Goal: Transaction & Acquisition: Subscribe to service/newsletter

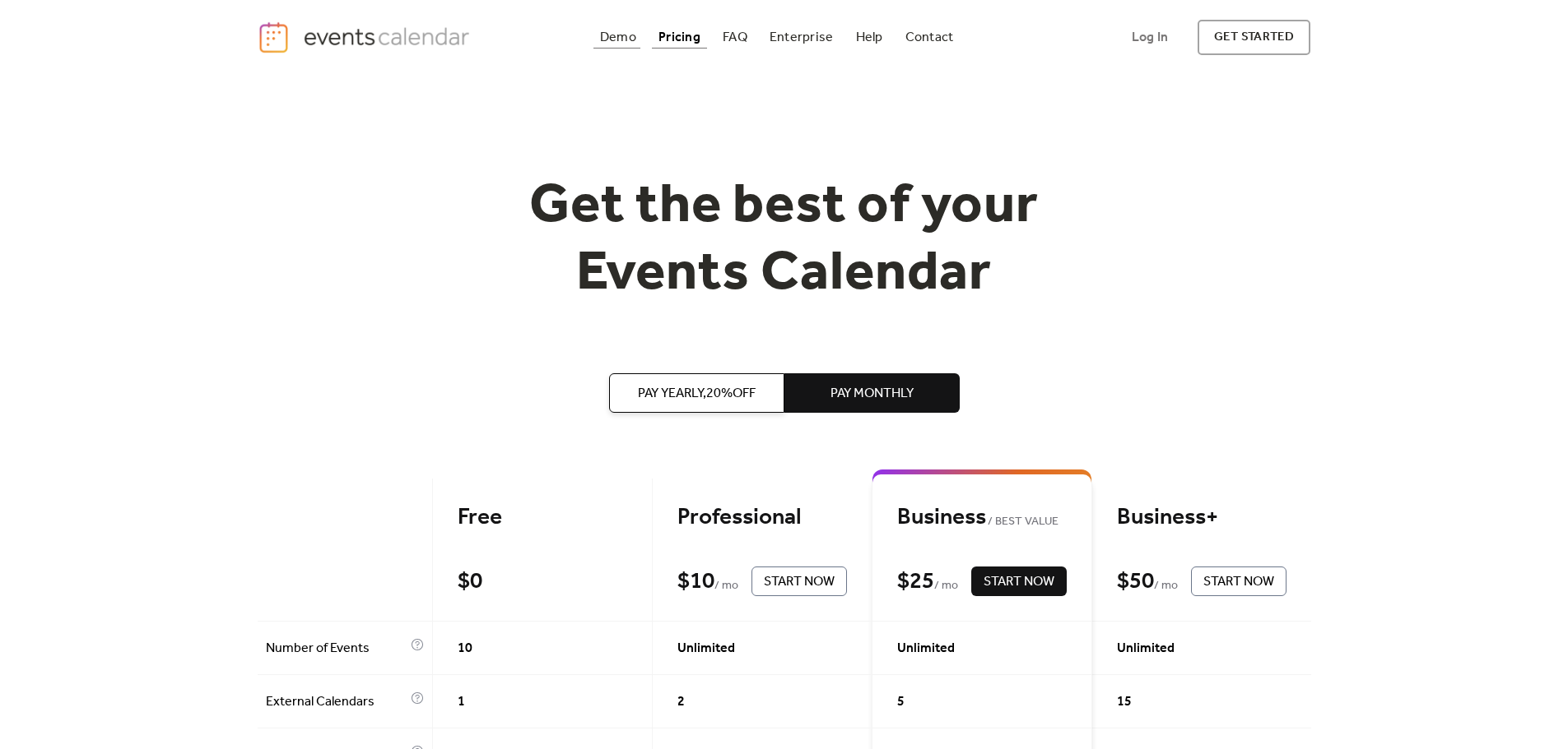
drag, startPoint x: 558, startPoint y: 29, endPoint x: 555, endPoint y: 39, distance: 10.4
click at [558, 29] on div "Demo Pricing FAQ Enterprise Help Contact Log In Get Started Log In get started" at bounding box center [784, 37] width 1053 height 35
click at [594, 40] on link "Demo" at bounding box center [618, 37] width 50 height 22
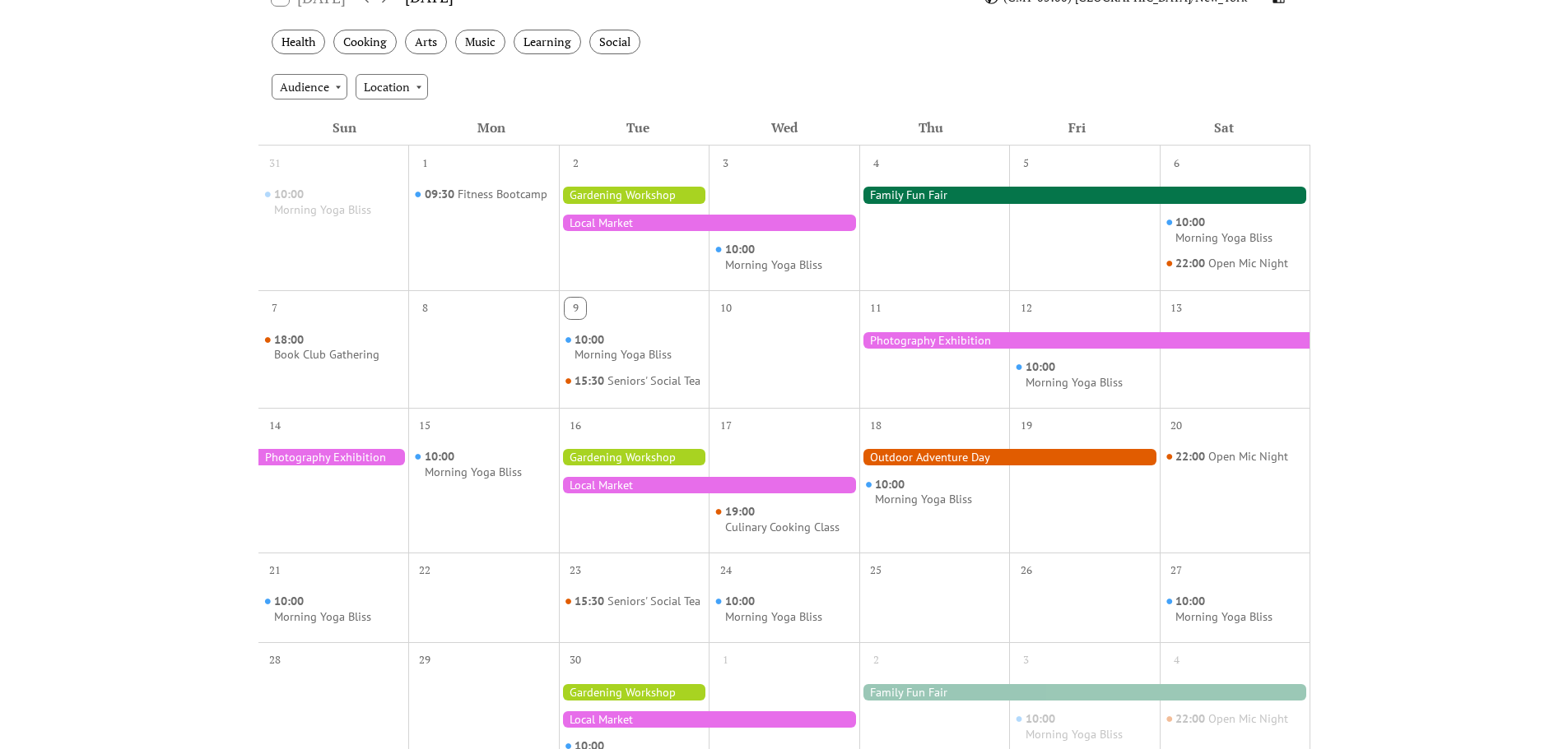
scroll to position [329, 0]
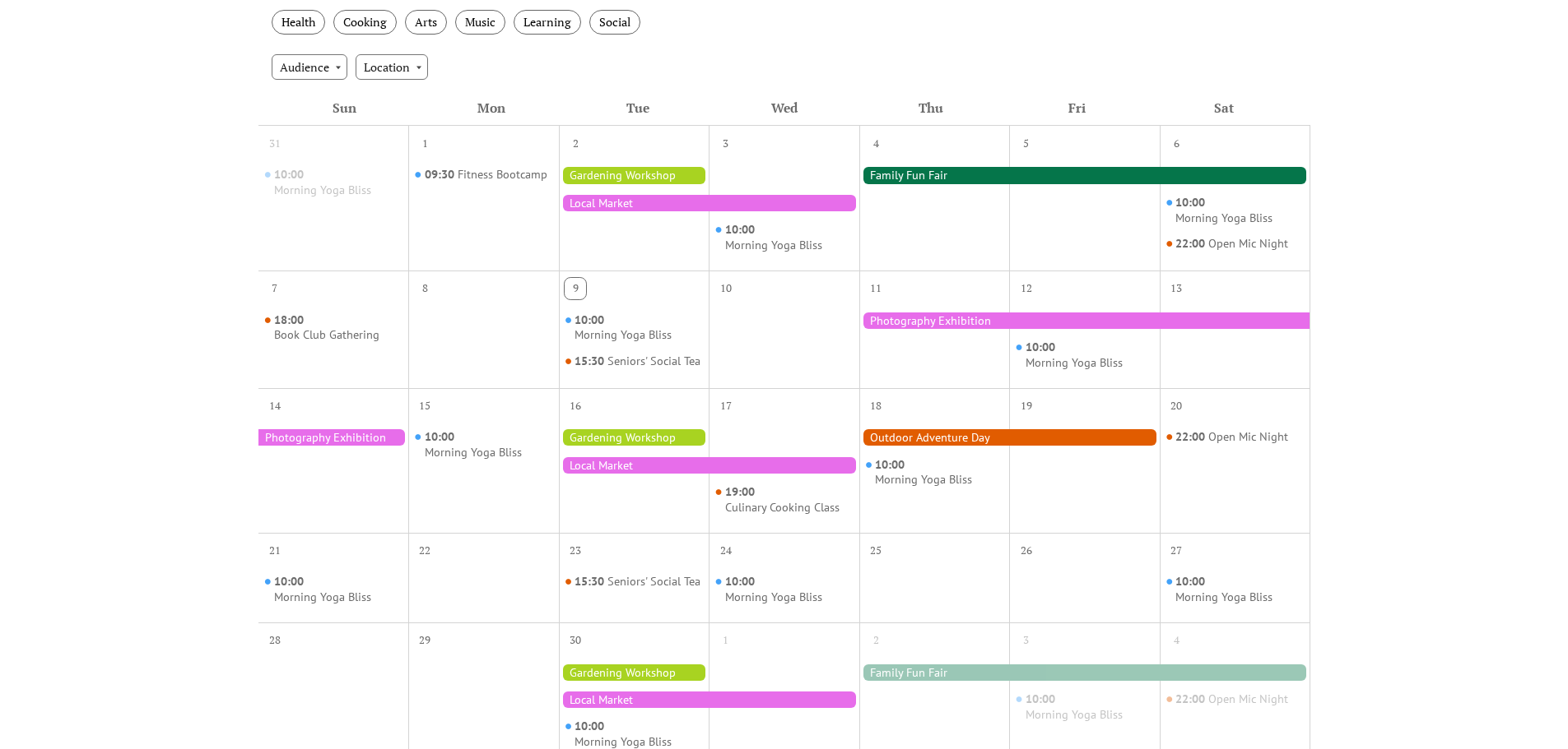
click at [591, 212] on div at bounding box center [709, 203] width 300 height 17
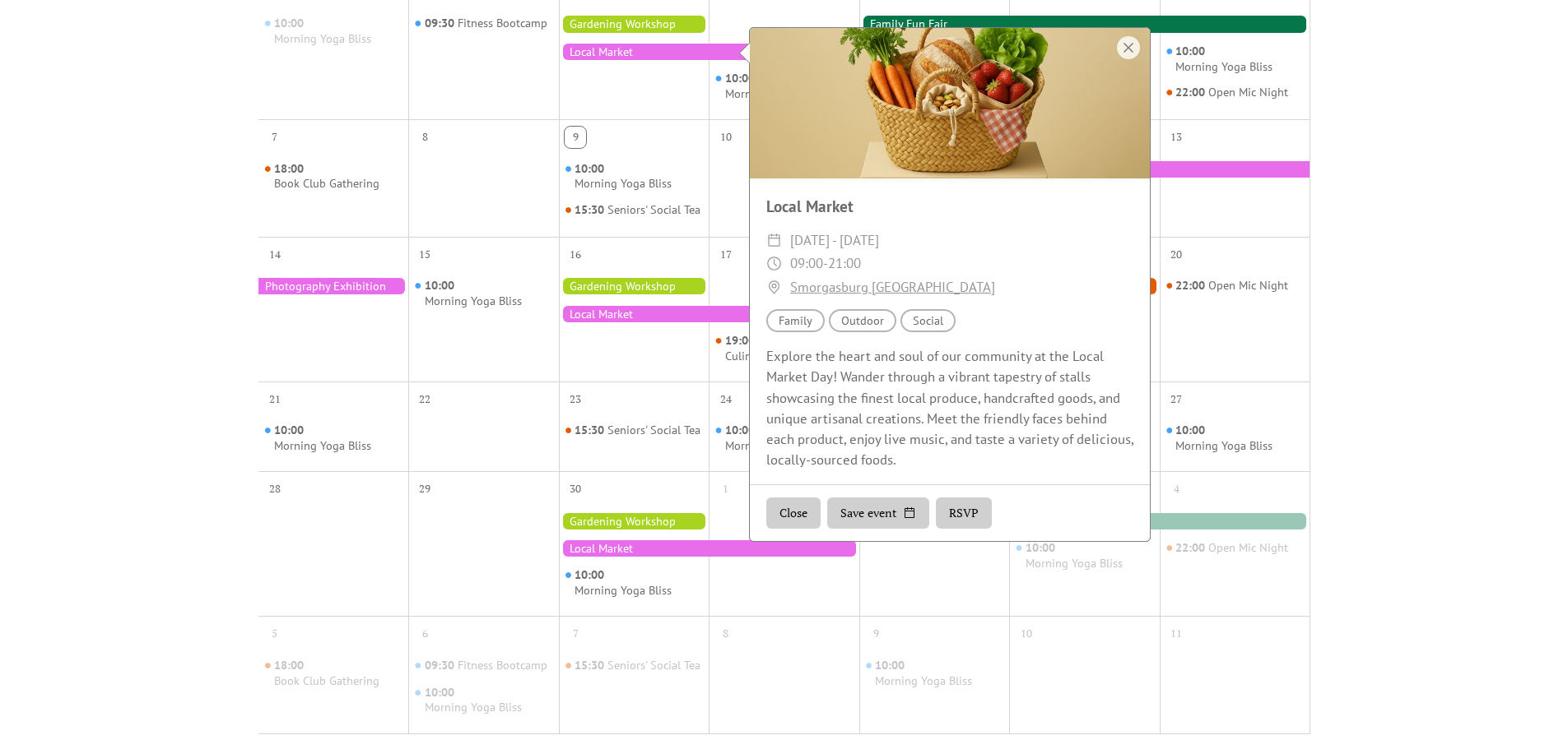
scroll to position [493, 0]
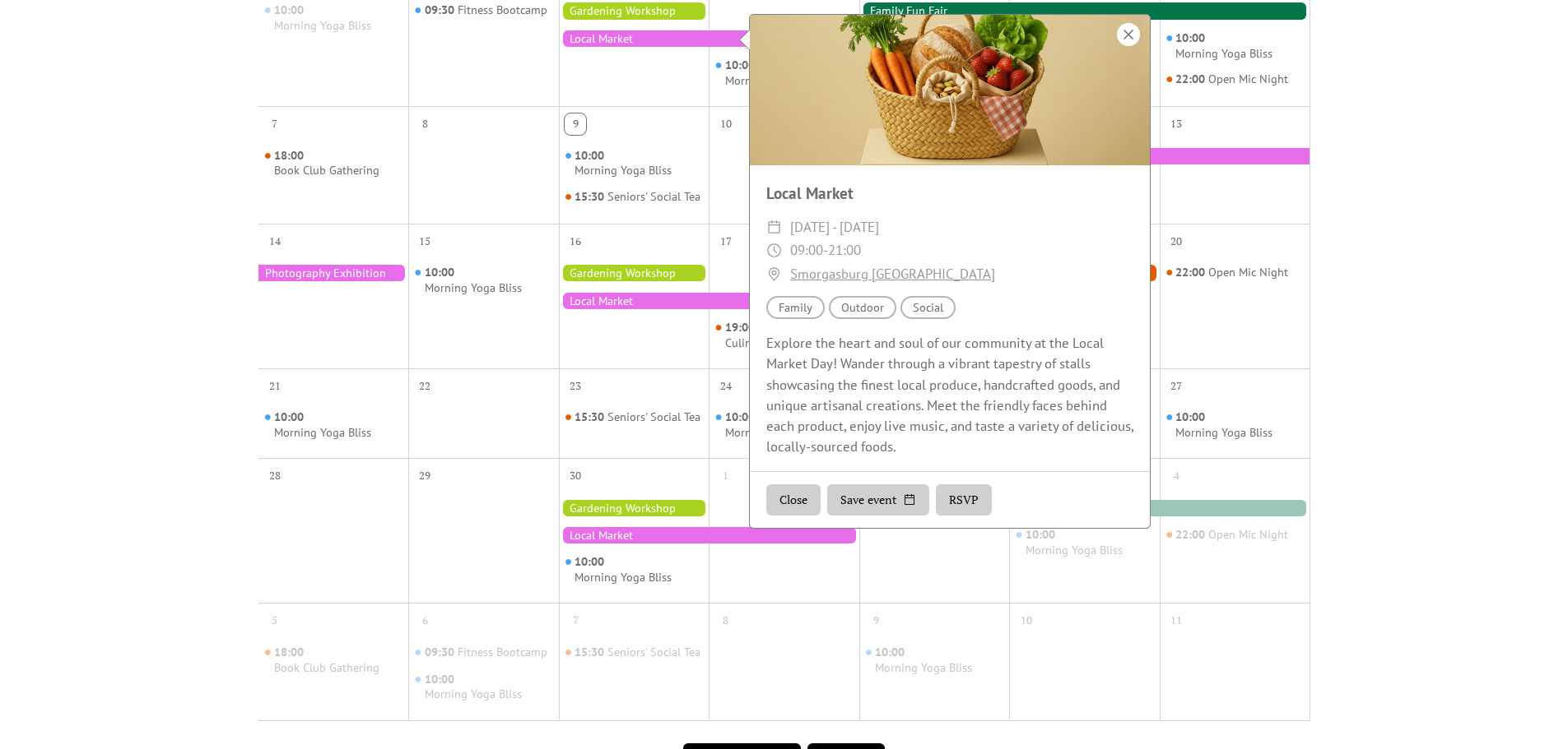
click at [1117, 46] on div at bounding box center [1129, 35] width 23 height 23
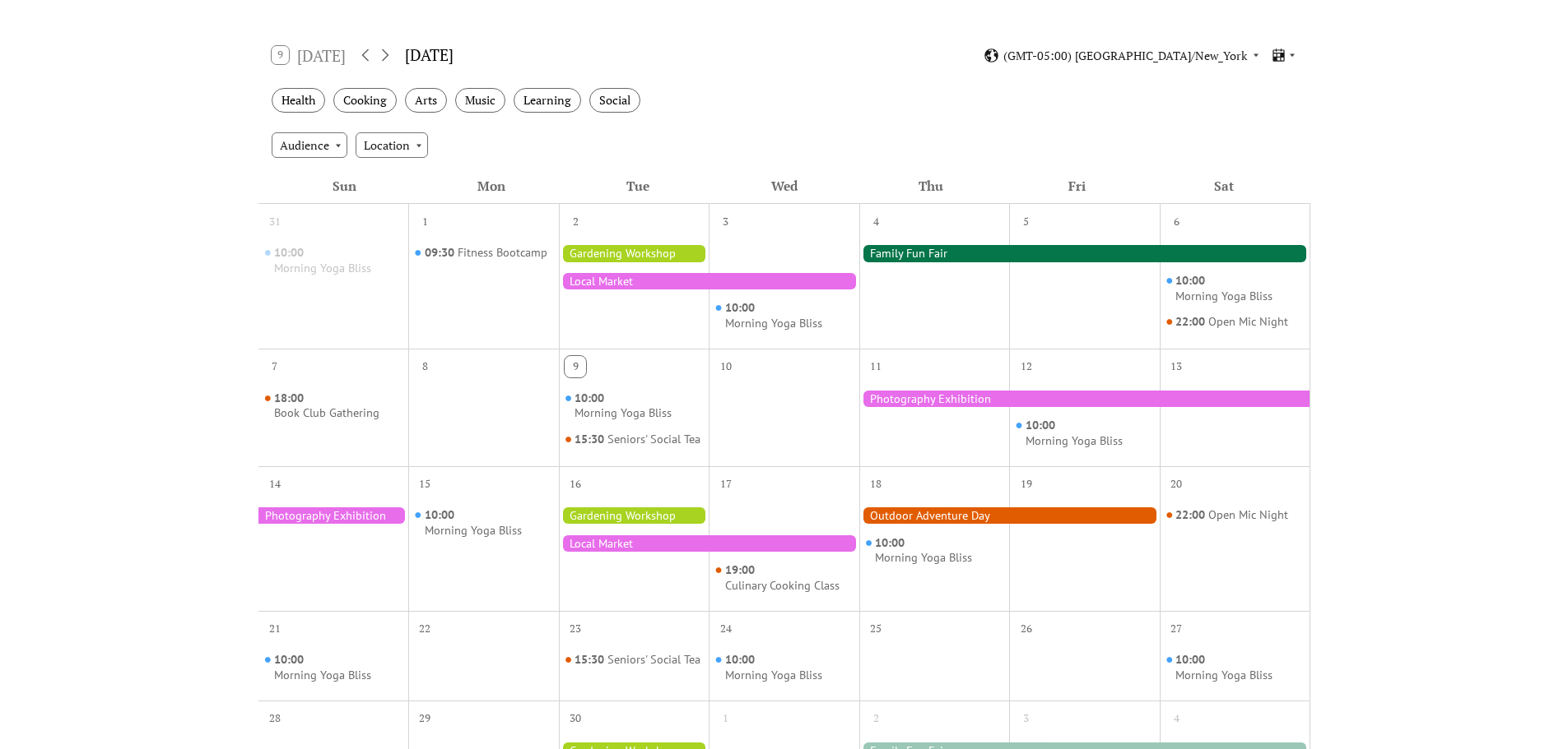
scroll to position [0, 0]
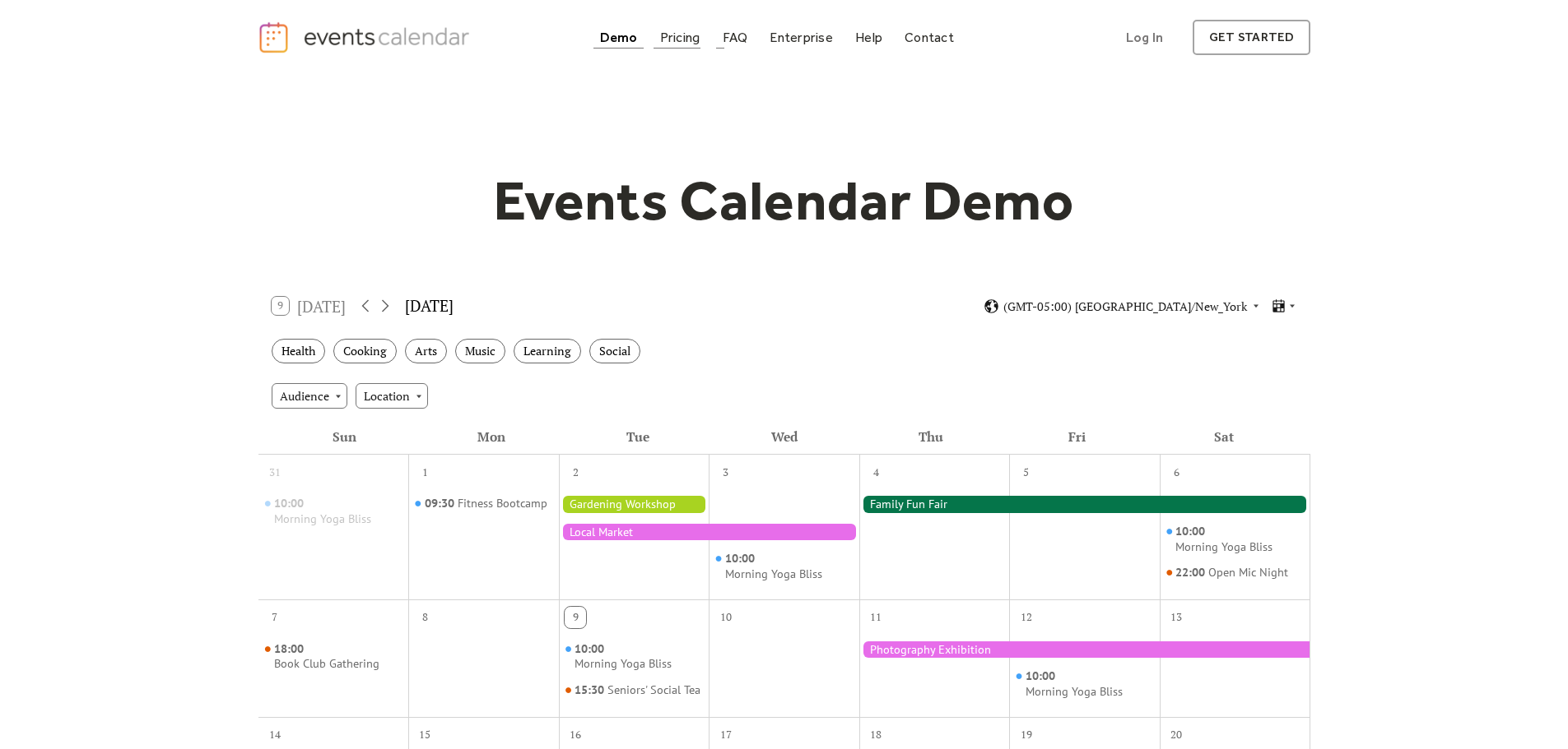
click at [660, 42] on div "Pricing" at bounding box center [680, 37] width 41 height 9
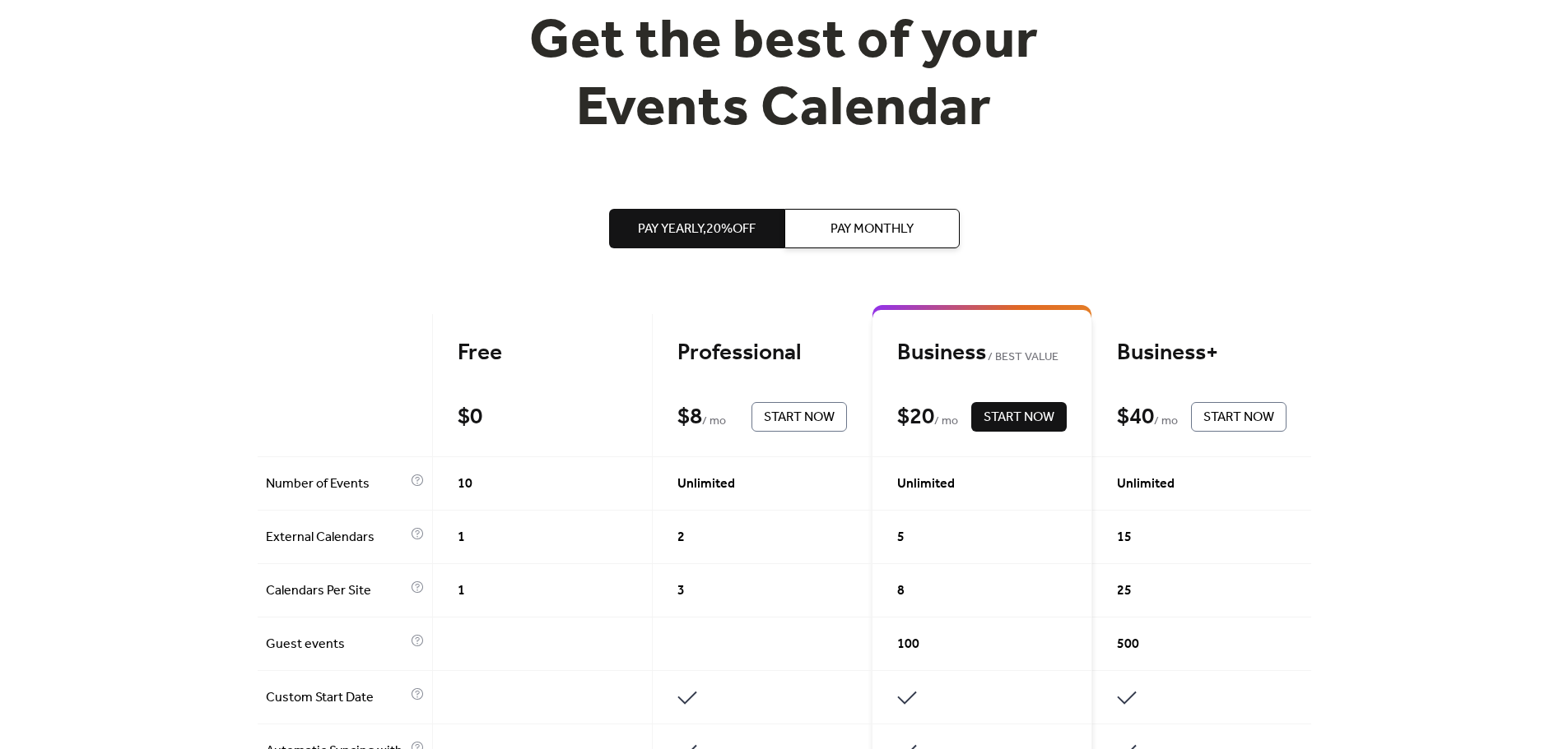
click at [913, 239] on span "Pay Monthly" at bounding box center [873, 229] width 83 height 19
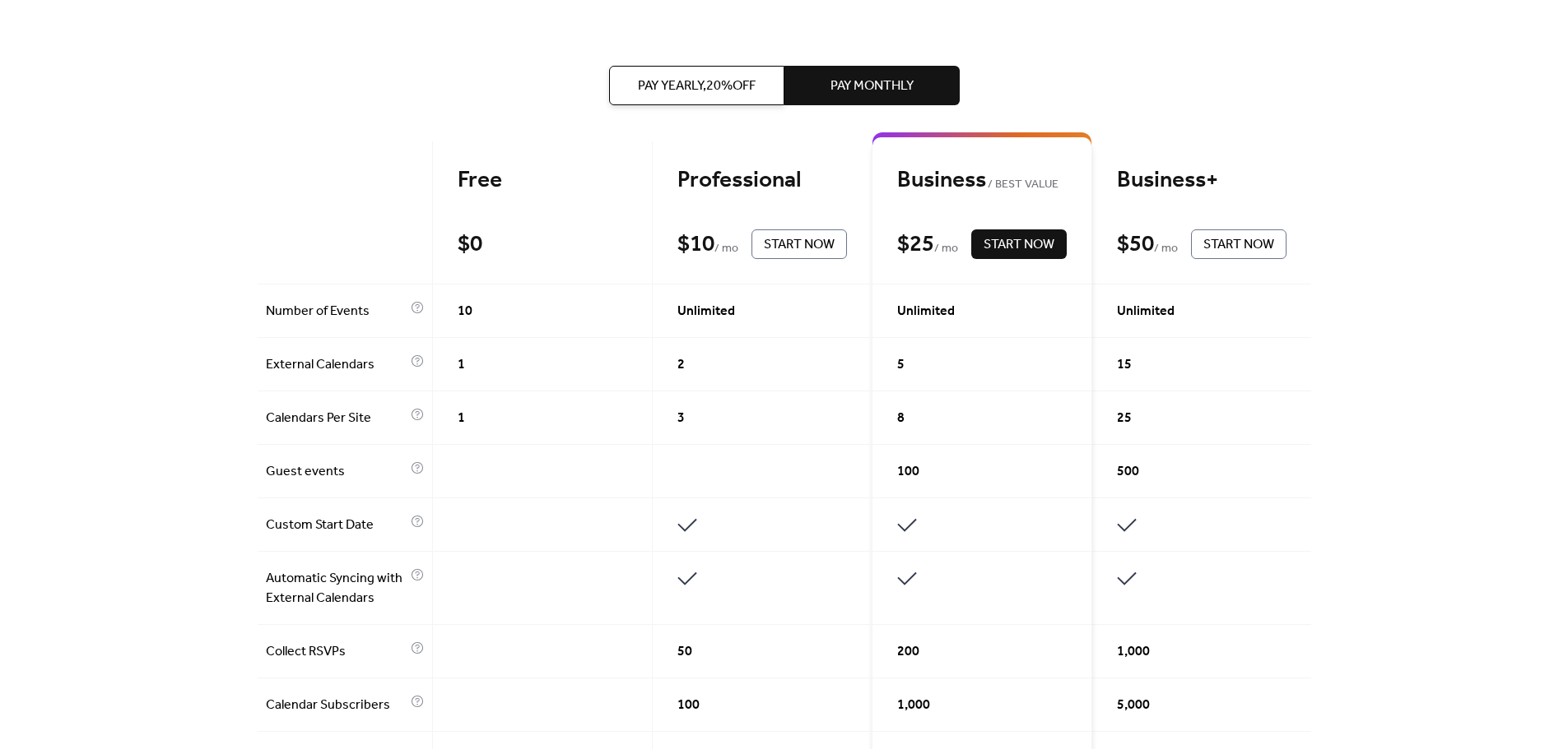
scroll to position [329, 0]
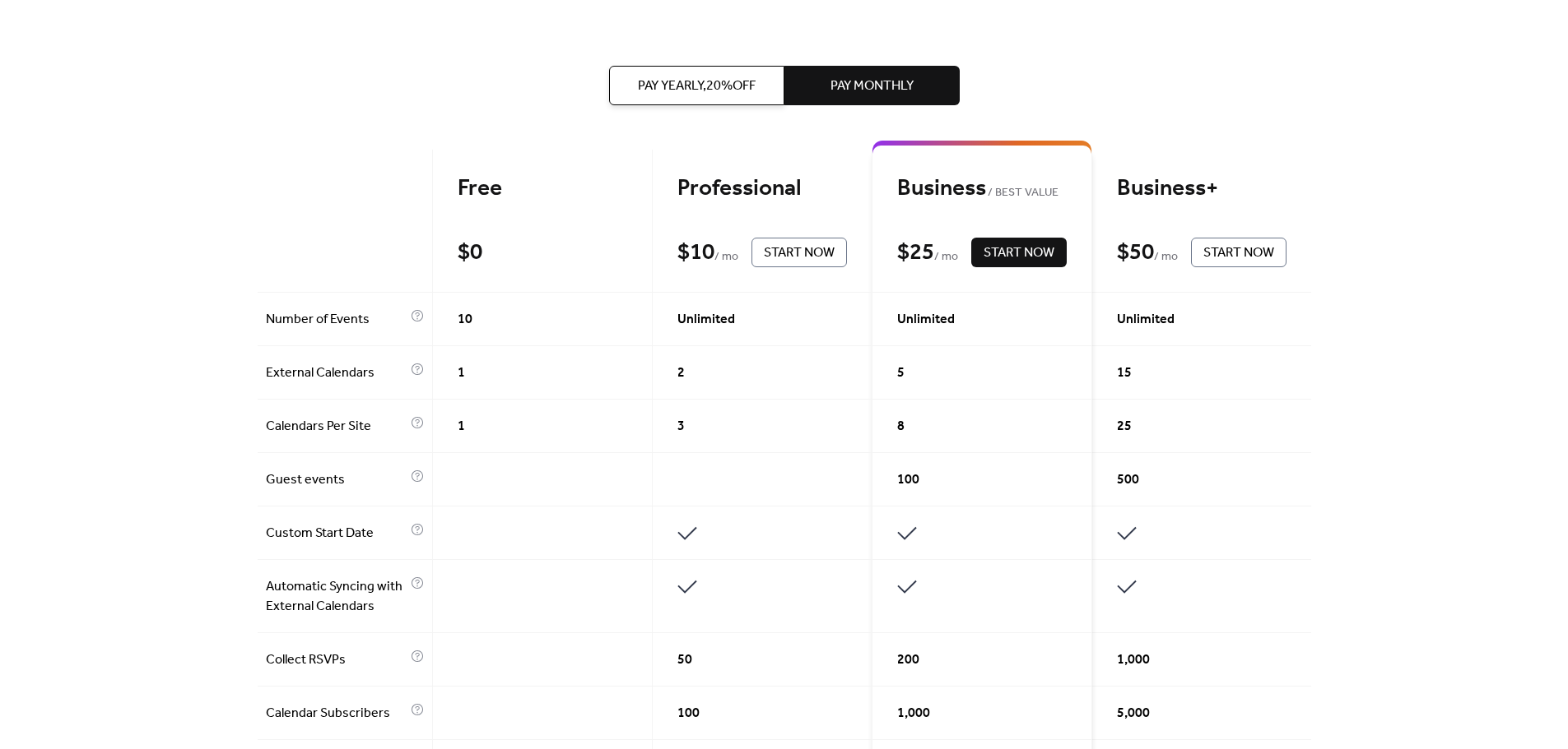
click at [834, 263] on span "Start Now" at bounding box center [799, 253] width 71 height 19
